Goal: Information Seeking & Learning: Learn about a topic

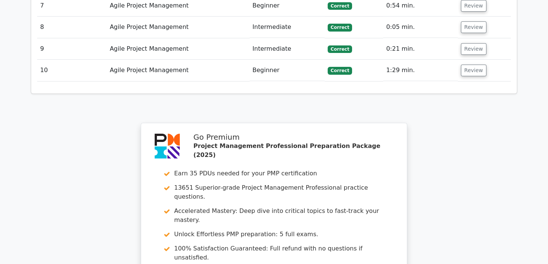
scroll to position [1276, 0]
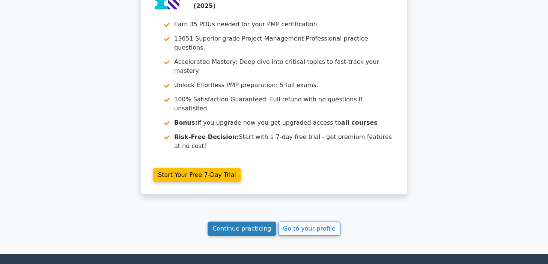
click at [232, 222] on link "Continue practicing" at bounding box center [242, 229] width 69 height 14
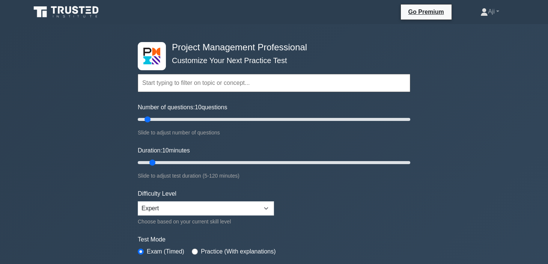
click at [208, 81] on input "text" at bounding box center [274, 83] width 273 height 18
click at [265, 211] on select "Beginner Intermediate Expert" at bounding box center [206, 208] width 136 height 14
click at [168, 82] on input "text" at bounding box center [274, 83] width 273 height 18
type input "a"
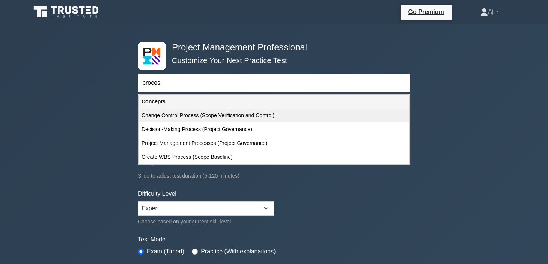
click at [181, 115] on div "Change Control Process (Scope Verification and Control)" at bounding box center [274, 116] width 271 height 14
type input "Change Control Process (Scope Verification and Control)"
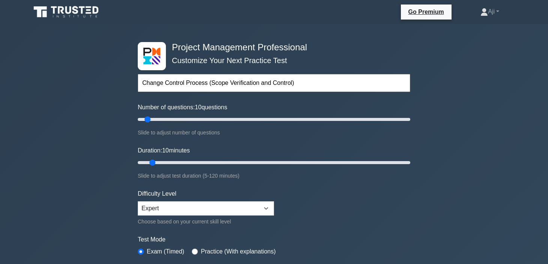
scroll to position [187, 0]
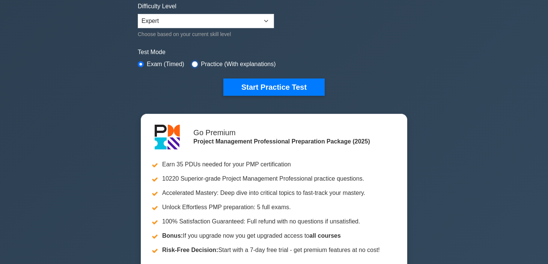
click at [195, 62] on input "radio" at bounding box center [195, 64] width 6 height 6
radio input "true"
click at [143, 62] on input "radio" at bounding box center [141, 64] width 6 height 6
radio input "true"
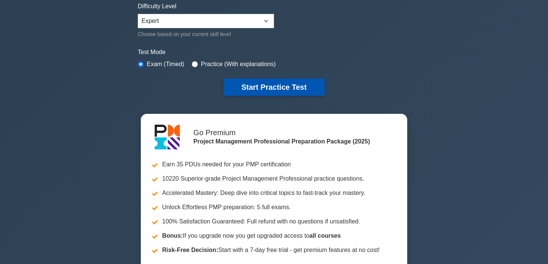
click at [276, 94] on button "Start Practice Test" at bounding box center [273, 86] width 101 height 17
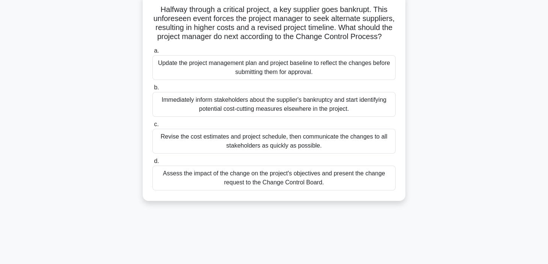
scroll to position [60, 0]
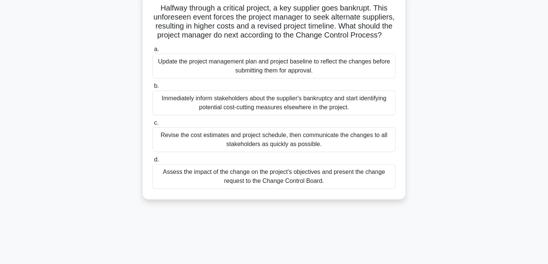
click at [255, 182] on div "Assess the impact of the change on the project's objectives and present the cha…" at bounding box center [273, 176] width 243 height 25
click at [152, 162] on input "d. Assess the impact of the change on the project's objectives and present the …" at bounding box center [152, 159] width 0 height 5
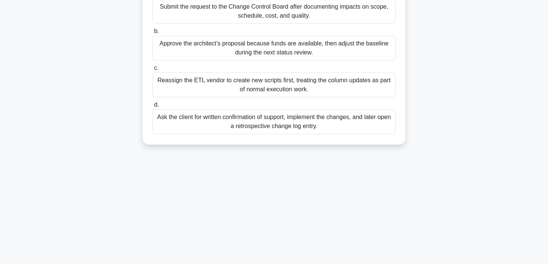
scroll to position [0, 0]
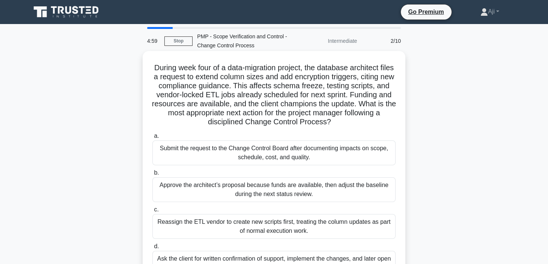
click at [264, 156] on div "Submit the request to the Change Control Board after documenting impacts on sco…" at bounding box center [273, 152] width 243 height 25
click at [152, 139] on input "a. Submit the request to the Change Control Board after documenting impacts on …" at bounding box center [152, 136] width 0 height 5
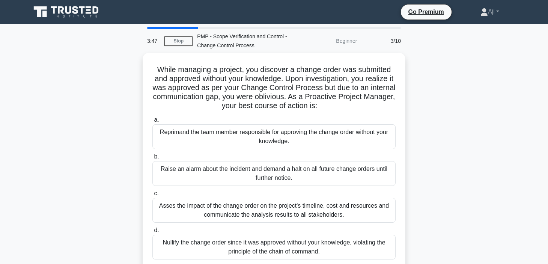
scroll to position [142, 0]
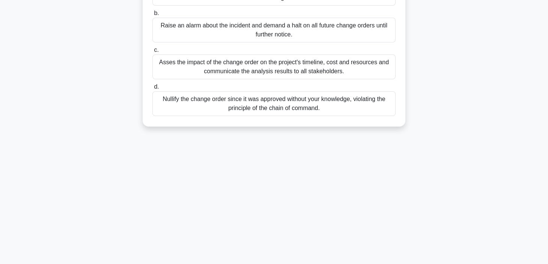
click at [279, 69] on div "Asses the impact of the change order on the project's timeline, cost and resour…" at bounding box center [273, 66] width 243 height 25
click at [152, 53] on input "c. Asses the impact of the change order on the project's timeline, cost and res…" at bounding box center [152, 50] width 0 height 5
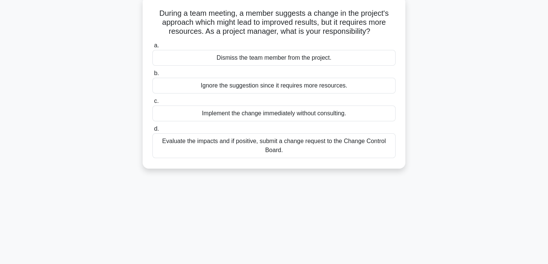
scroll to position [0, 0]
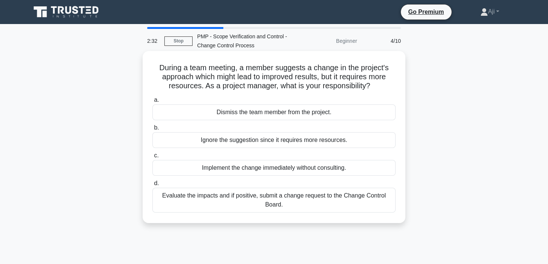
click at [279, 197] on div "Evaluate the impacts and if positive, submit a change request to the Change Con…" at bounding box center [273, 200] width 243 height 25
click at [152, 186] on input "d. Evaluate the impacts and if positive, submit a change request to the Change …" at bounding box center [152, 183] width 0 height 5
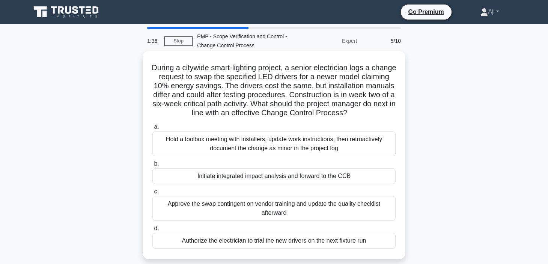
click at [265, 175] on div "Initiate integrated impact analysis and forward to the CCB" at bounding box center [273, 176] width 243 height 16
click at [152, 166] on input "b. Initiate integrated impact analysis and forward to the CCB" at bounding box center [152, 164] width 0 height 5
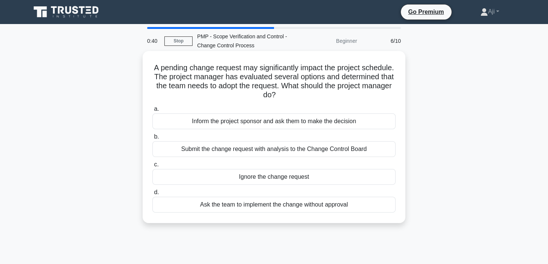
click at [294, 205] on div "Ask the team to implement the change without approval" at bounding box center [273, 205] width 243 height 16
click at [152, 195] on input "d. Ask the team to implement the change without approval" at bounding box center [152, 192] width 0 height 5
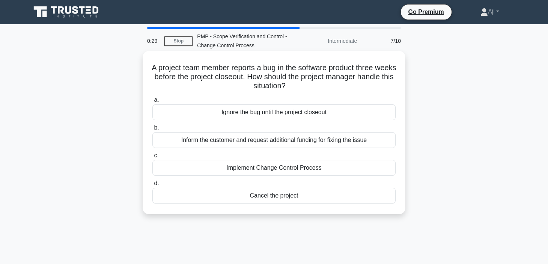
click at [290, 174] on div "Implement Change Control Process" at bounding box center [273, 168] width 243 height 16
click at [152, 158] on input "c. Implement Change Control Process" at bounding box center [152, 155] width 0 height 5
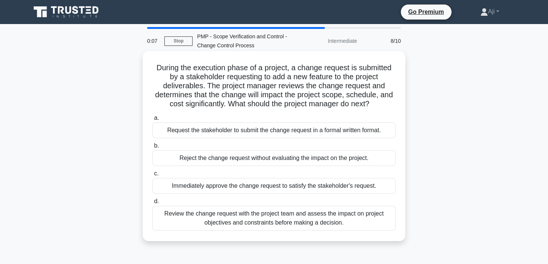
click at [278, 218] on div "Review the change request with the project team and assess the impact on projec…" at bounding box center [273, 218] width 243 height 25
click at [152, 204] on input "d. Review the change request with the project team and assess the impact on pro…" at bounding box center [152, 201] width 0 height 5
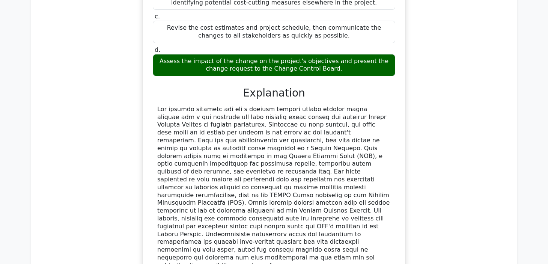
scroll to position [939, 0]
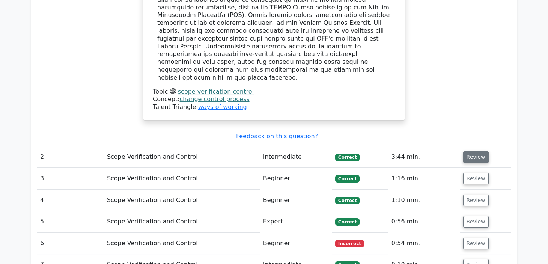
click at [477, 151] on button "Review" at bounding box center [476, 157] width 26 height 12
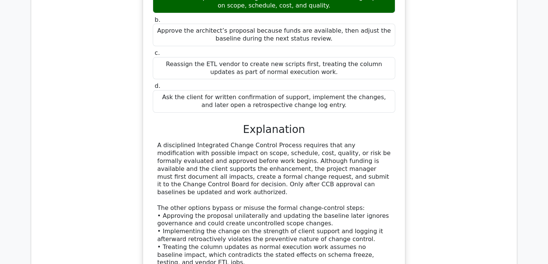
scroll to position [1399, 0]
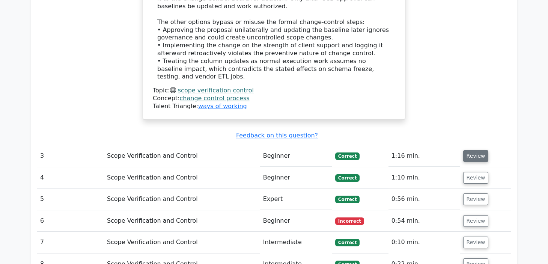
click at [477, 150] on button "Review" at bounding box center [476, 156] width 26 height 12
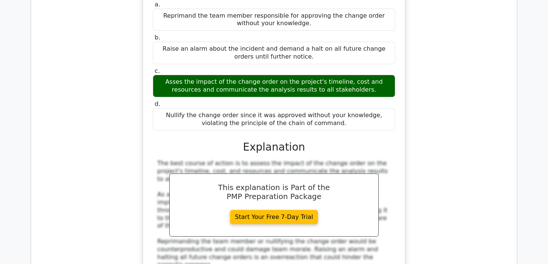
scroll to position [1824, 0]
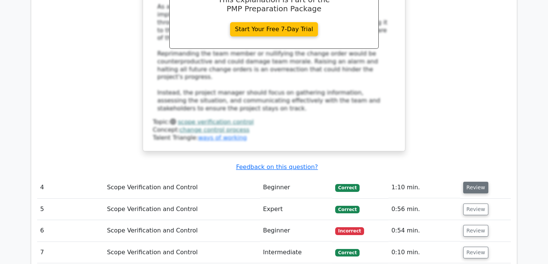
click at [476, 182] on button "Review" at bounding box center [476, 188] width 26 height 12
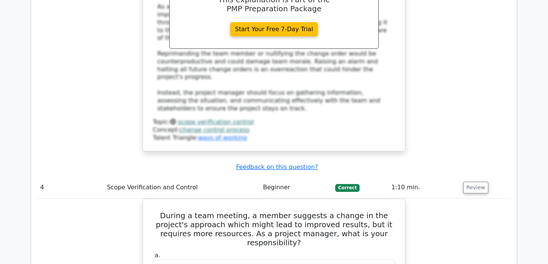
scroll to position [2012, 0]
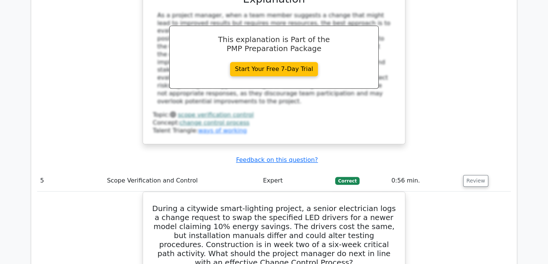
scroll to position [2575, 0]
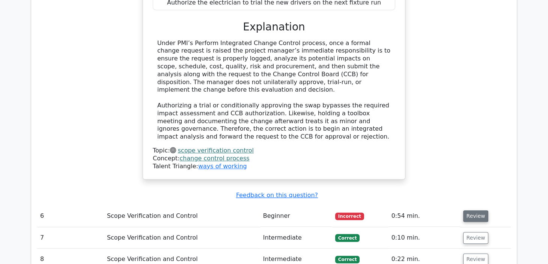
click at [469, 210] on button "Review" at bounding box center [476, 216] width 26 height 12
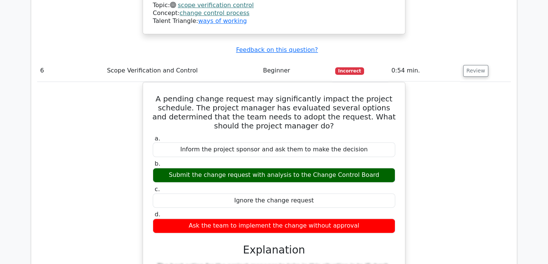
scroll to position [2951, 0]
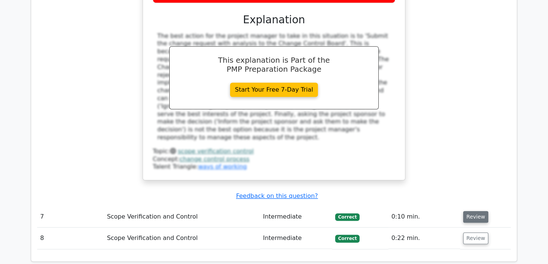
click at [475, 211] on button "Review" at bounding box center [476, 217] width 26 height 12
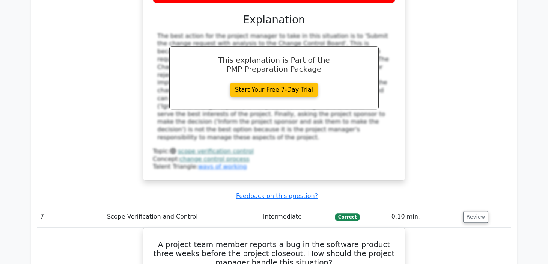
scroll to position [3138, 0]
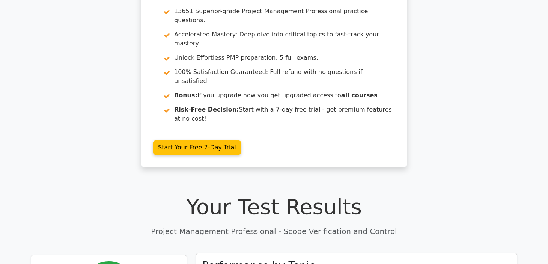
scroll to position [0, 0]
